Goal: Information Seeking & Learning: Check status

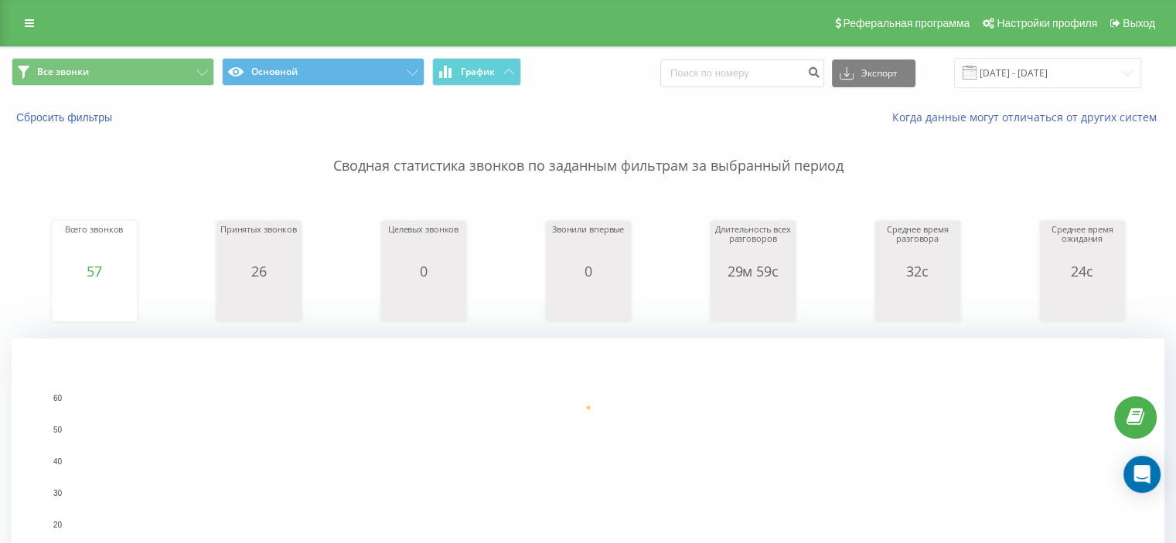
scroll to position [309, 0]
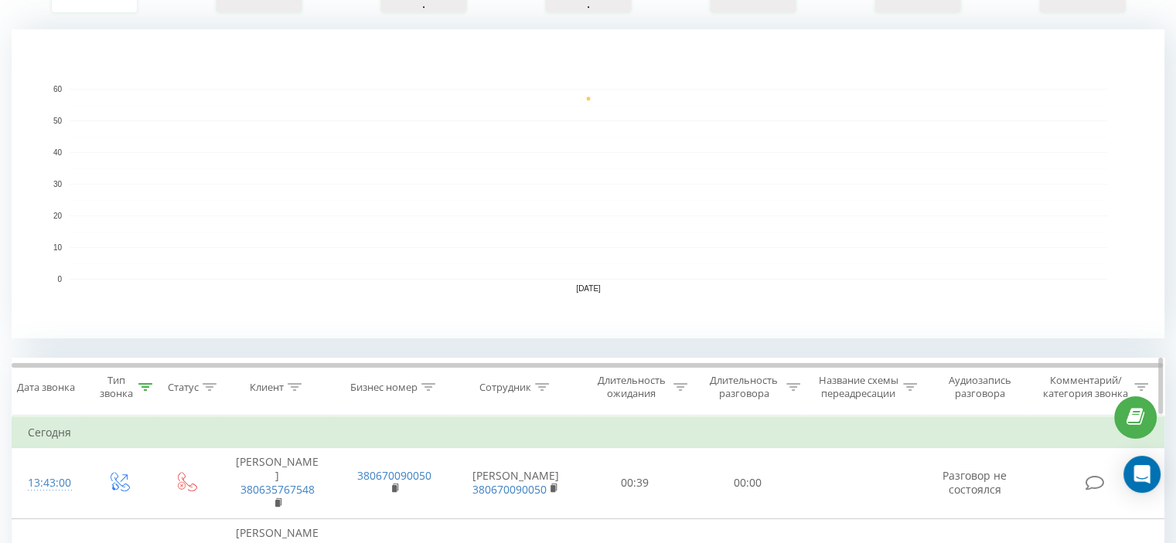
click at [142, 386] on icon at bounding box center [145, 387] width 14 height 8
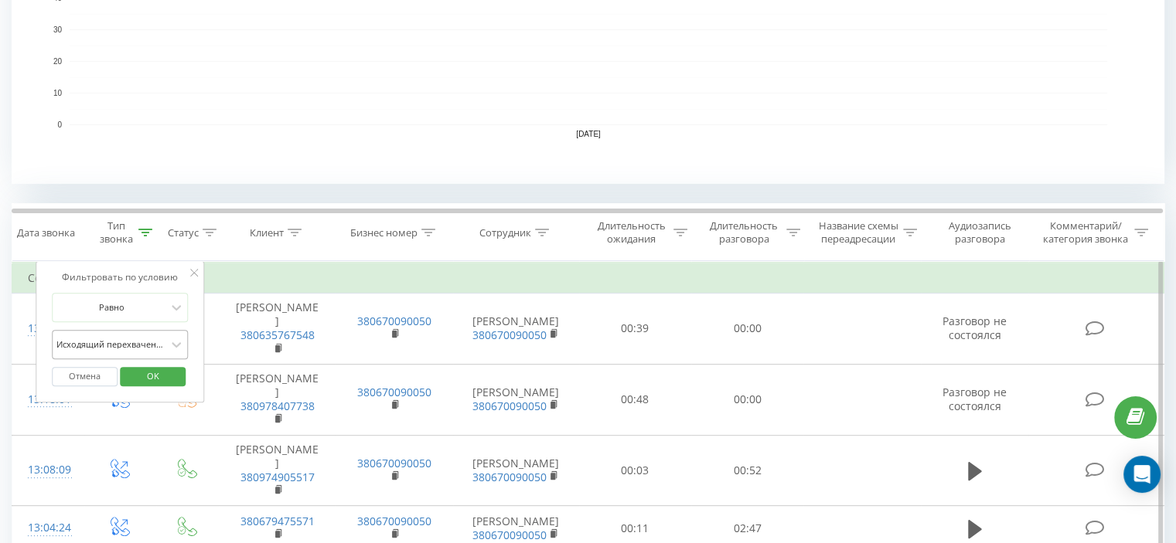
click at [160, 335] on div "Исходящий перехваченный" at bounding box center [111, 344] width 113 height 23
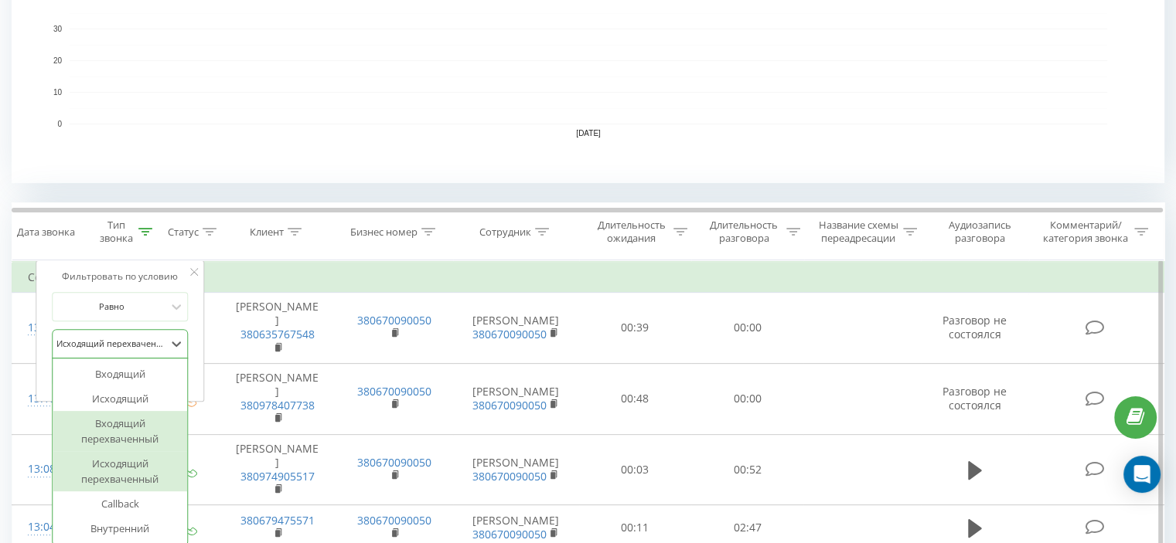
click at [141, 426] on div "Входящий перехваченный" at bounding box center [120, 431] width 135 height 40
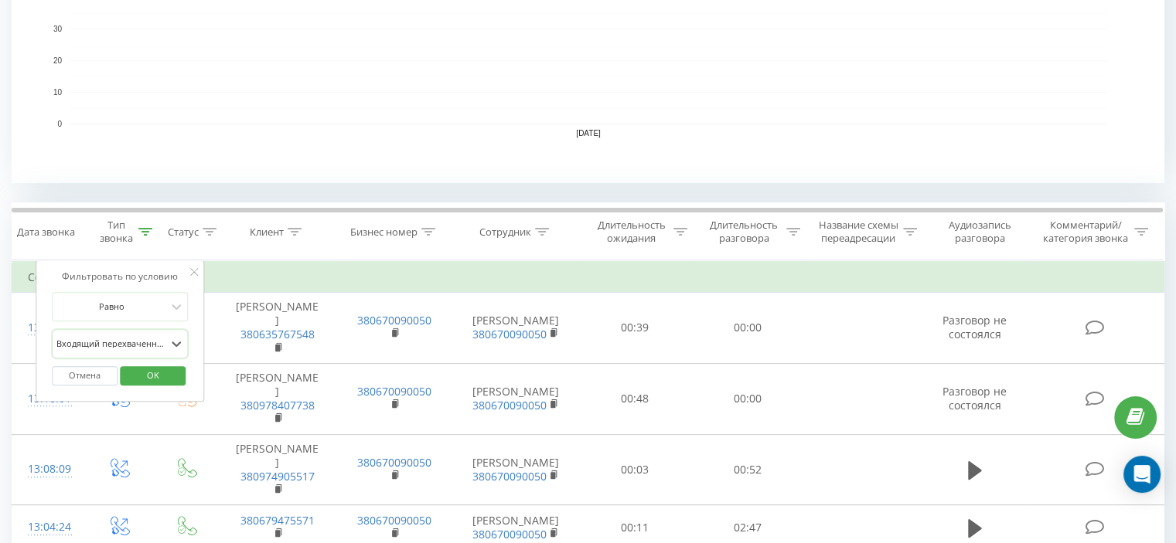
drag, startPoint x: 152, startPoint y: 376, endPoint x: 453, endPoint y: 238, distance: 331.7
click at [152, 376] on span "OK" at bounding box center [152, 375] width 43 height 24
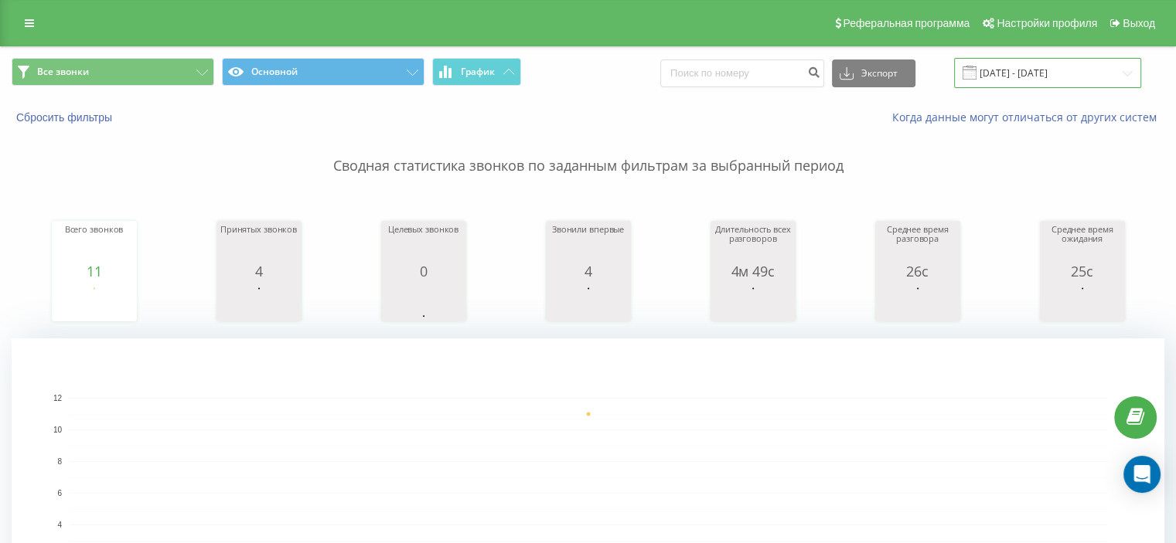
click at [1082, 77] on input "[DATE] - [DATE]" at bounding box center [1047, 73] width 187 height 30
click at [556, 128] on p "Сводная статистика звонков по заданным фильтрам за выбранный период" at bounding box center [588, 150] width 1153 height 51
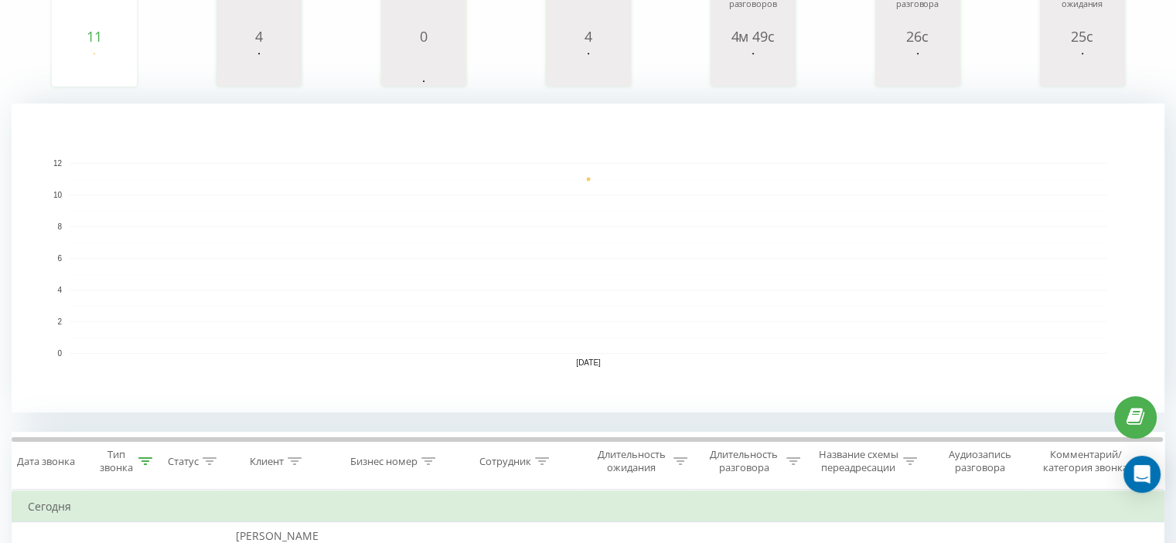
scroll to position [541, 0]
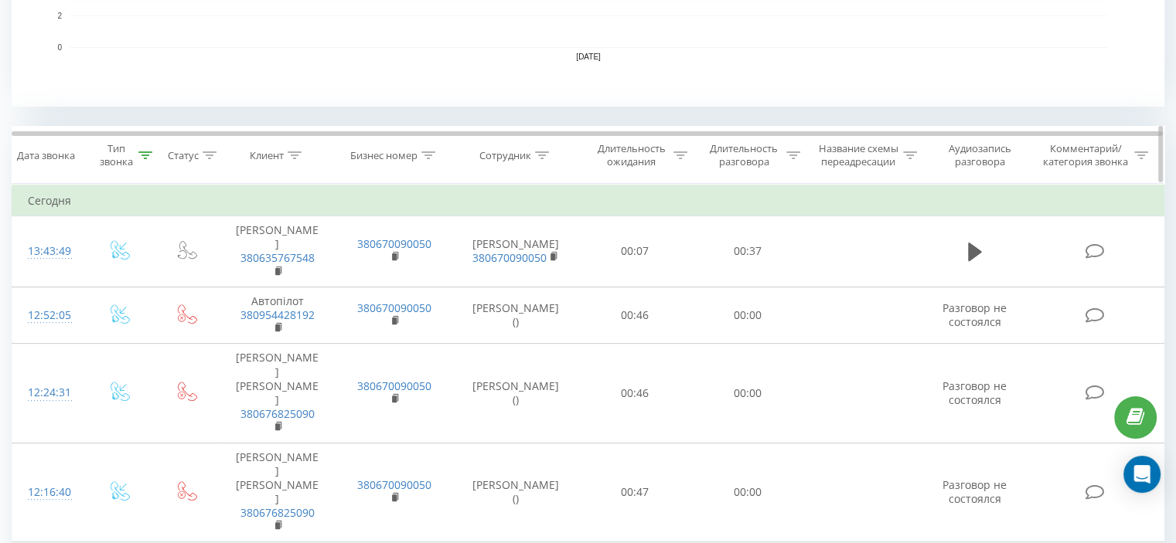
click at [142, 157] on icon at bounding box center [145, 156] width 14 height 8
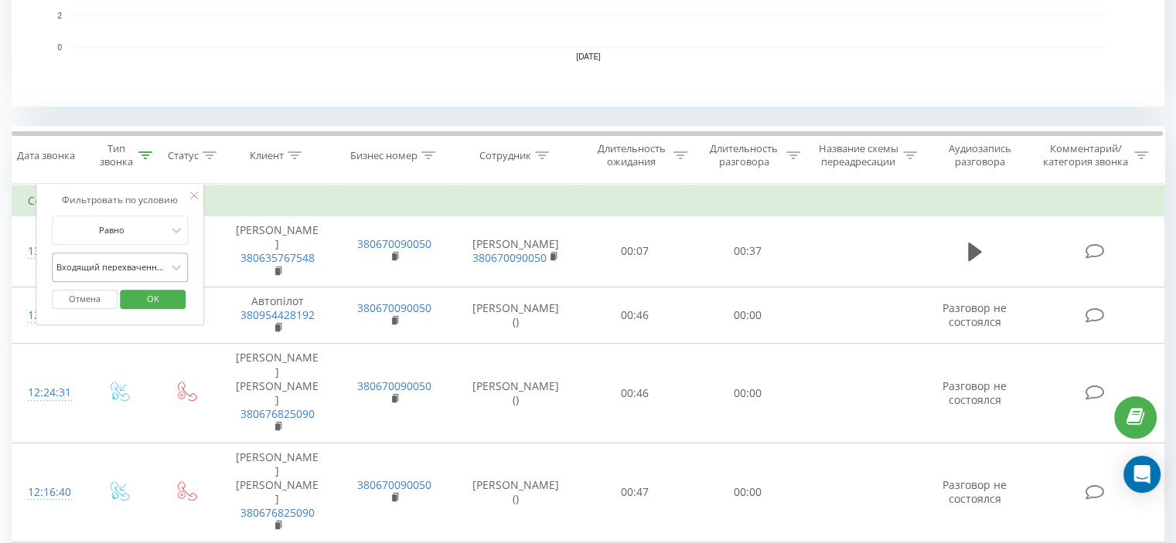
click at [123, 257] on div "Входящий перехваченный" at bounding box center [111, 267] width 113 height 23
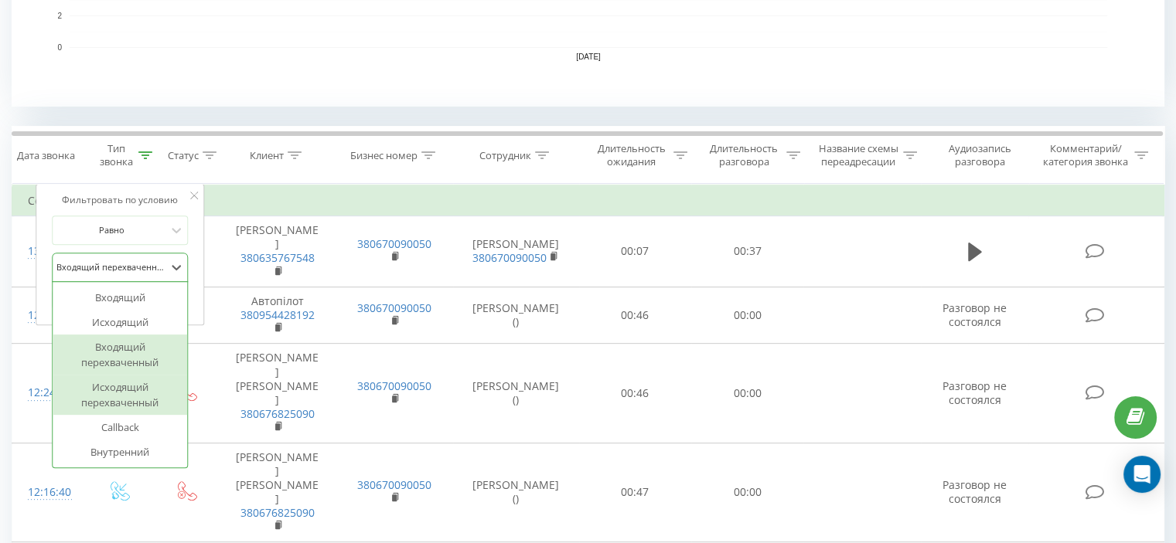
click at [124, 391] on div "Исходящий перехваченный" at bounding box center [120, 395] width 135 height 40
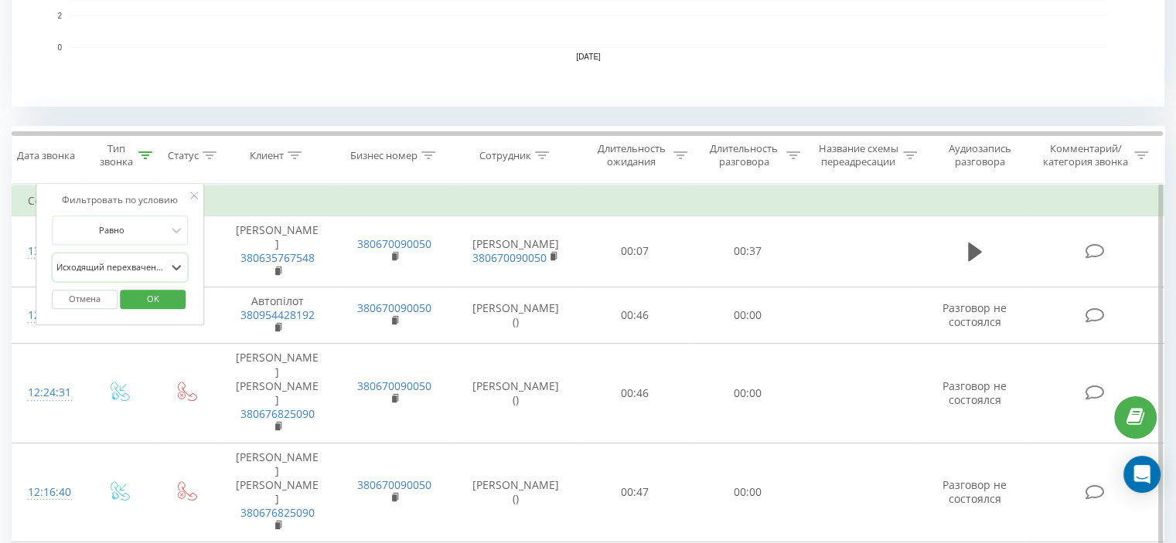
click at [156, 296] on span "OK" at bounding box center [152, 299] width 43 height 24
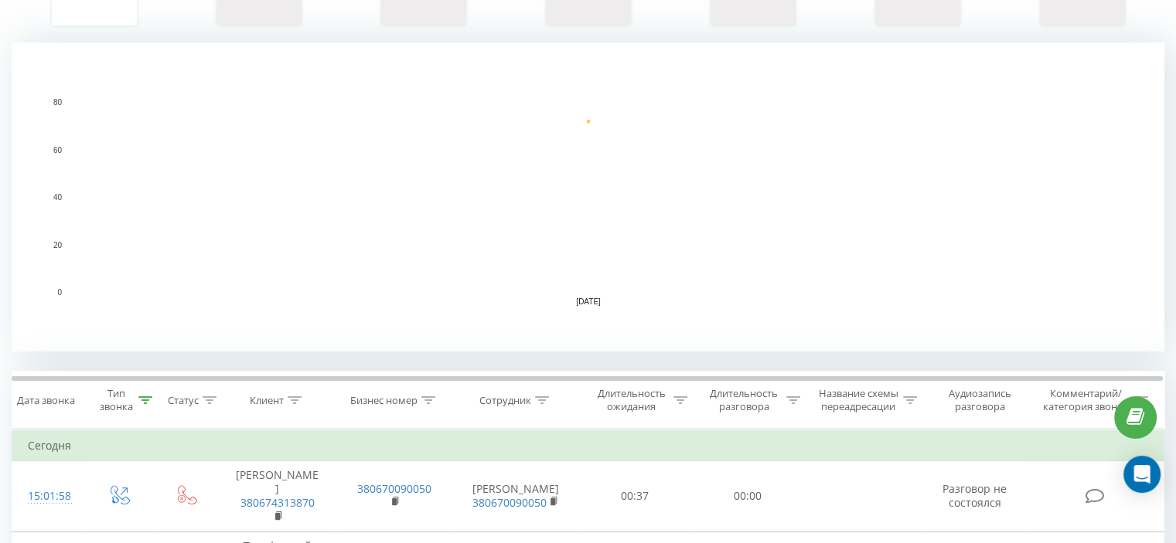
scroll to position [387, 0]
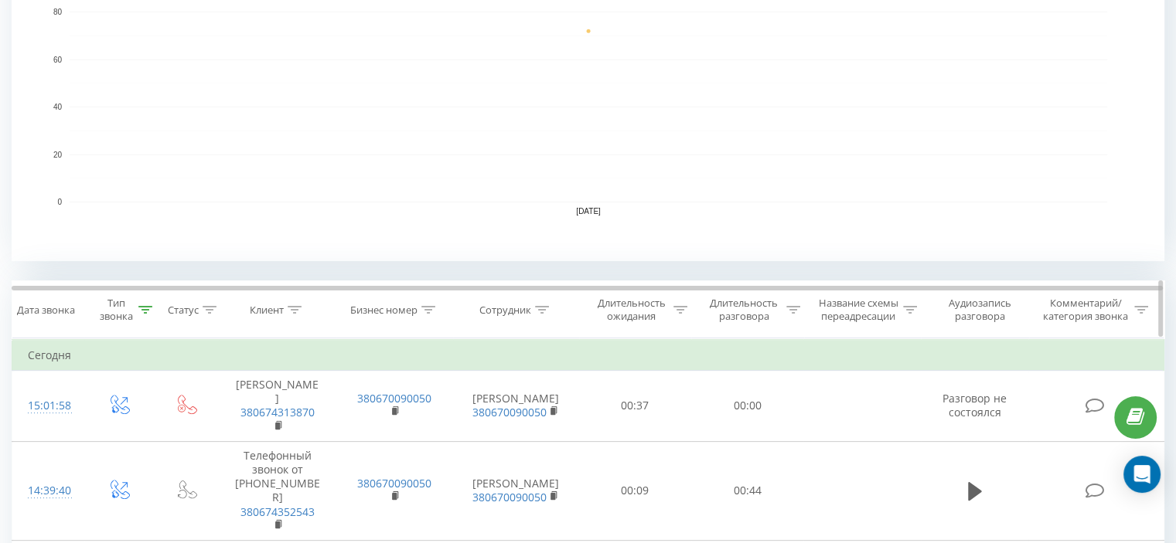
click at [152, 304] on div "Тип звонка" at bounding box center [120, 310] width 72 height 26
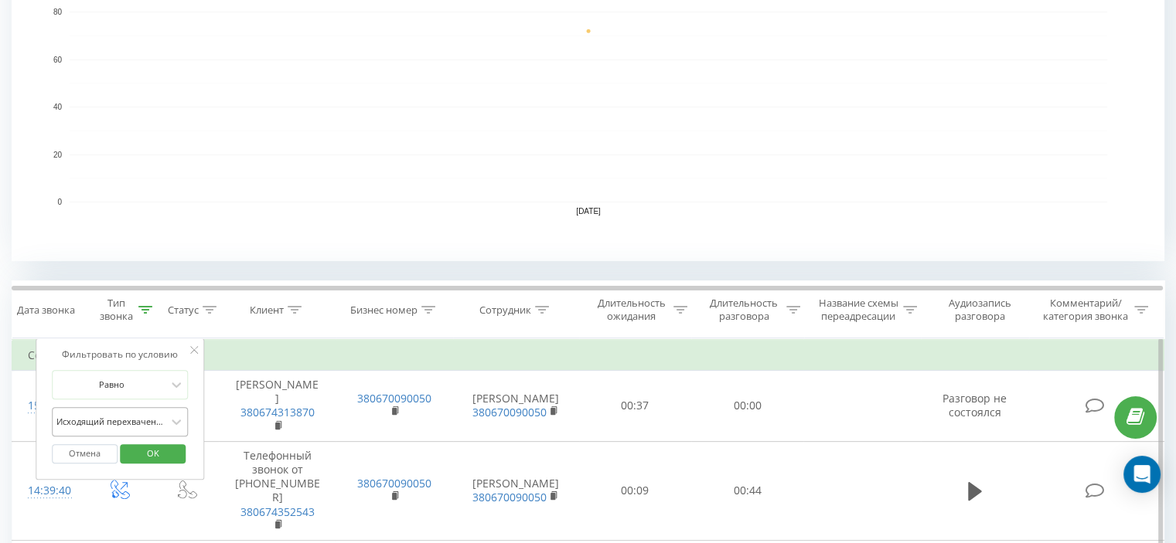
click at [117, 414] on div "Исходящий перехваченный" at bounding box center [120, 421] width 136 height 29
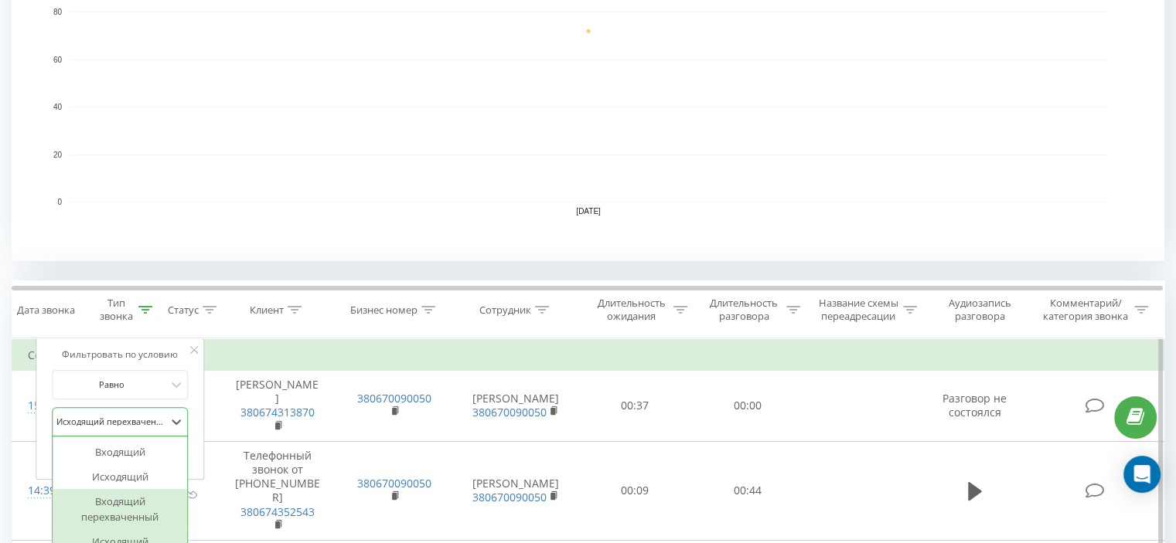
scroll to position [465, 0]
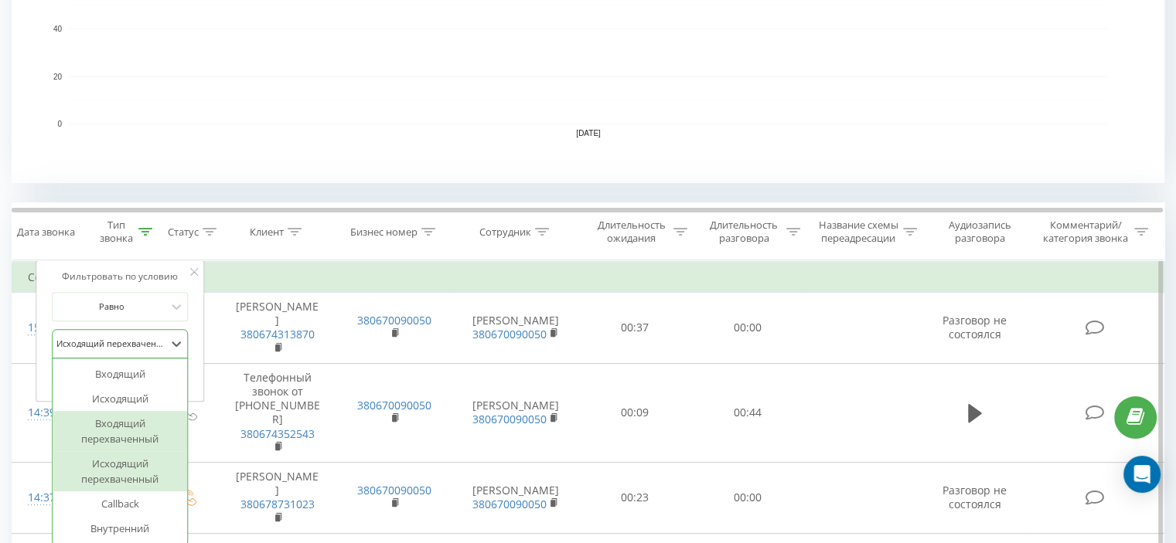
click at [126, 431] on div "Входящий перехваченный" at bounding box center [120, 431] width 135 height 40
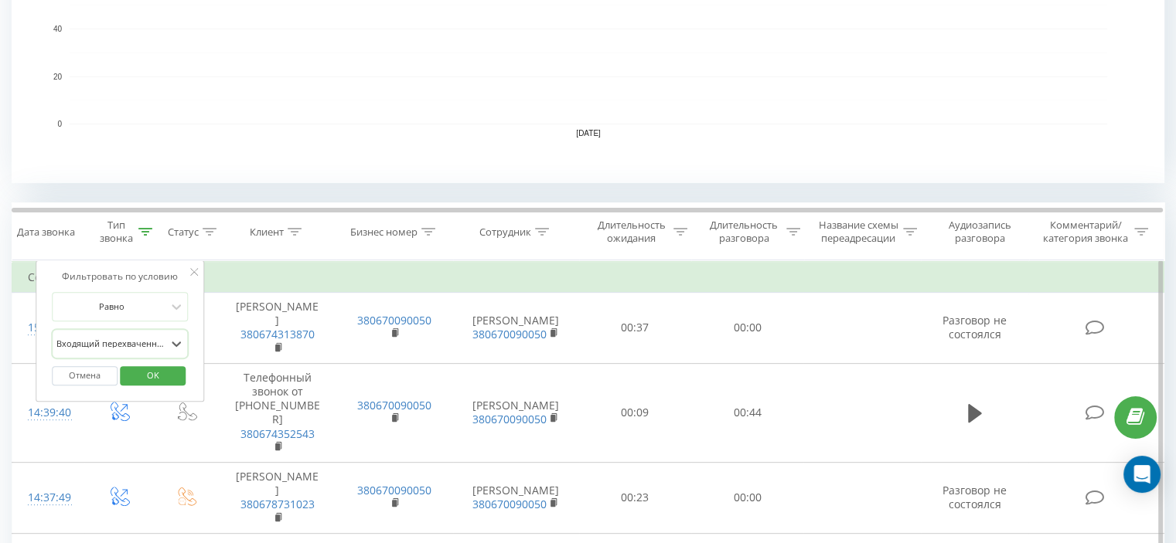
click at [166, 359] on div "Отмена OK" at bounding box center [120, 376] width 136 height 35
click at [162, 370] on span "OK" at bounding box center [152, 375] width 43 height 24
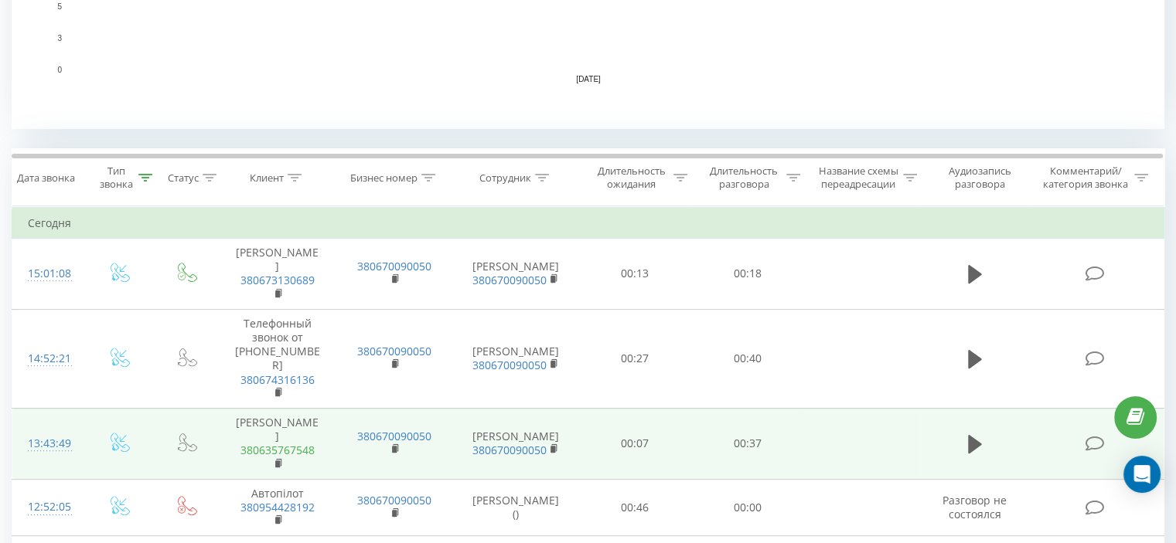
scroll to position [557, 0]
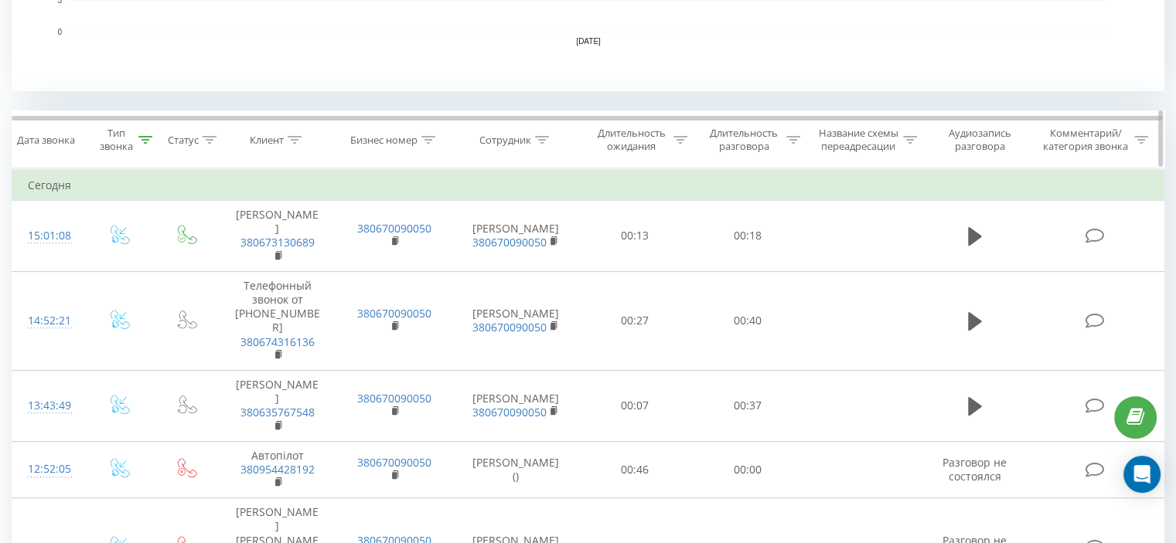
click at [139, 138] on icon at bounding box center [145, 140] width 14 height 8
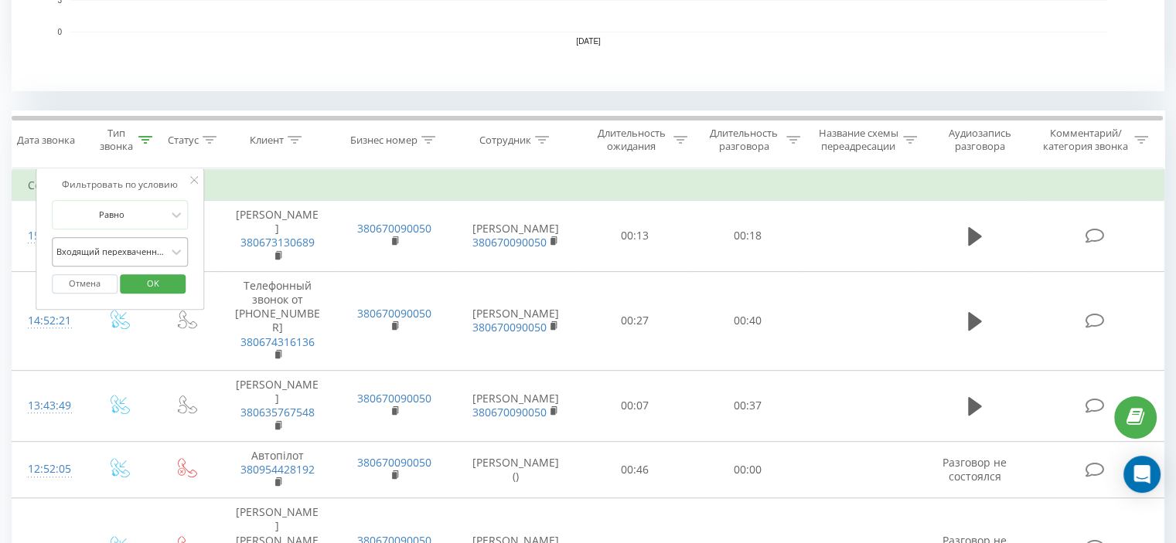
click at [128, 250] on div at bounding box center [111, 251] width 110 height 15
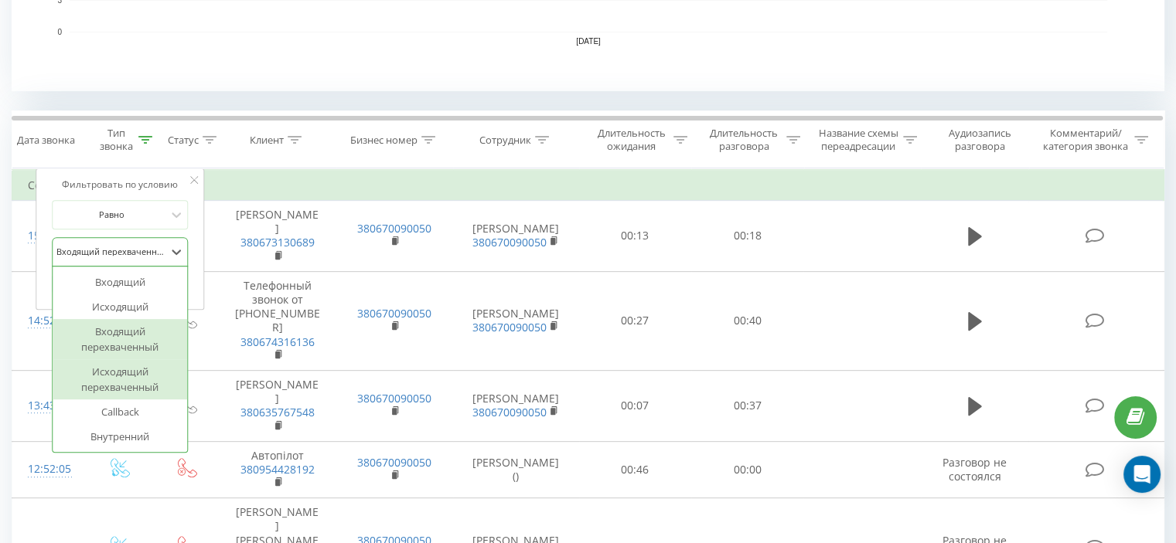
click at [103, 376] on div "Исходящий перехваченный" at bounding box center [120, 379] width 135 height 40
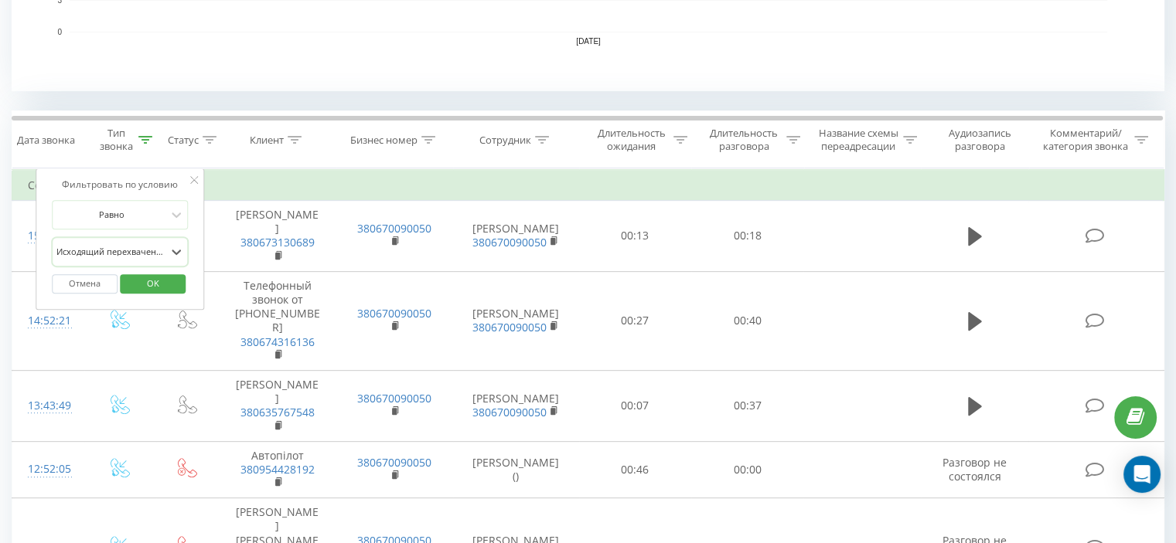
click at [155, 281] on span "OK" at bounding box center [152, 283] width 43 height 24
